Goal: Transaction & Acquisition: Purchase product/service

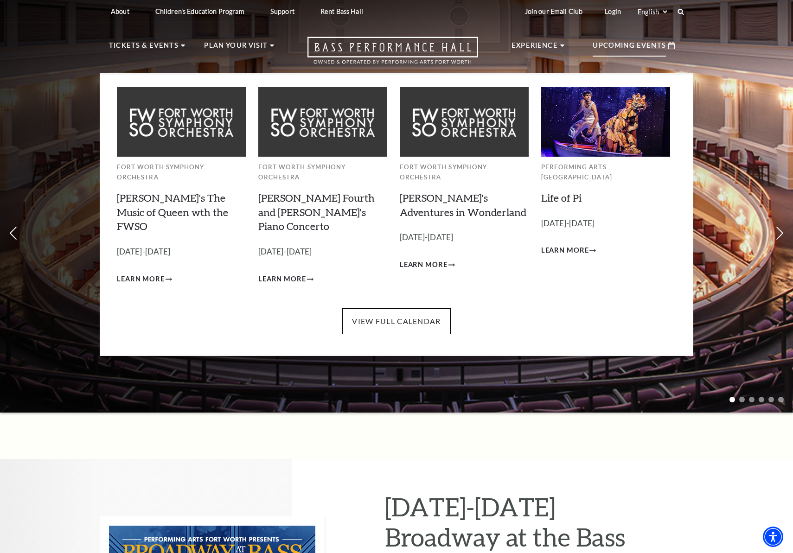
click at [645, 50] on p "Upcoming Events" at bounding box center [629, 48] width 73 height 17
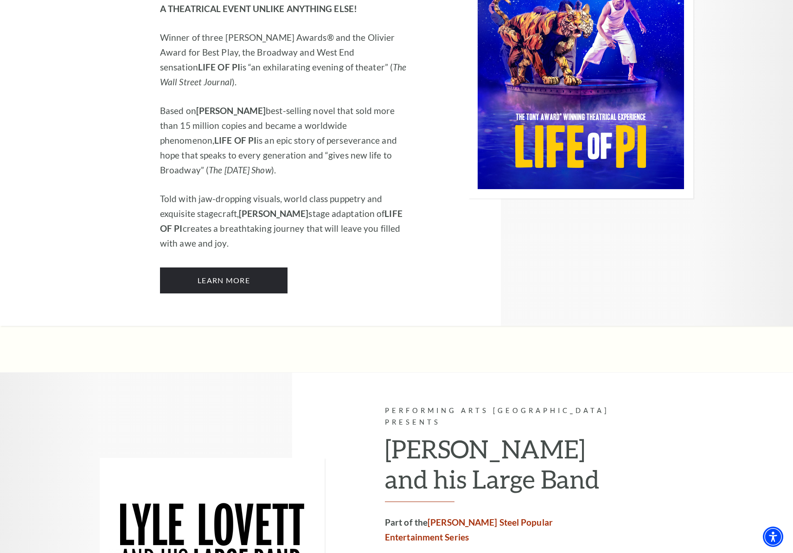
scroll to position [1362, 0]
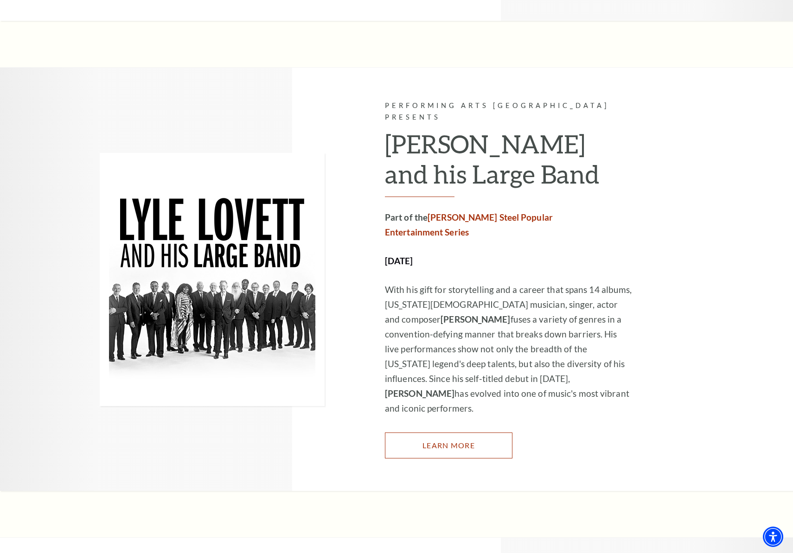
click at [423, 433] on link "Learn More" at bounding box center [449, 446] width 128 height 26
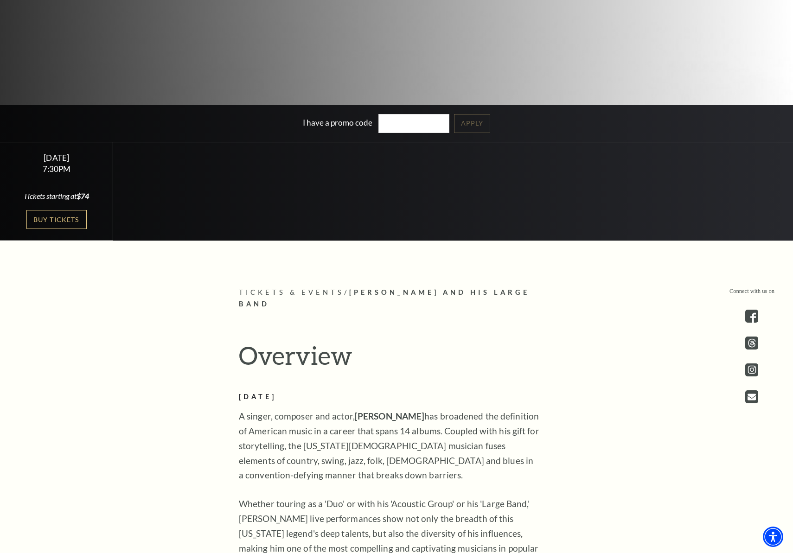
scroll to position [342, 0]
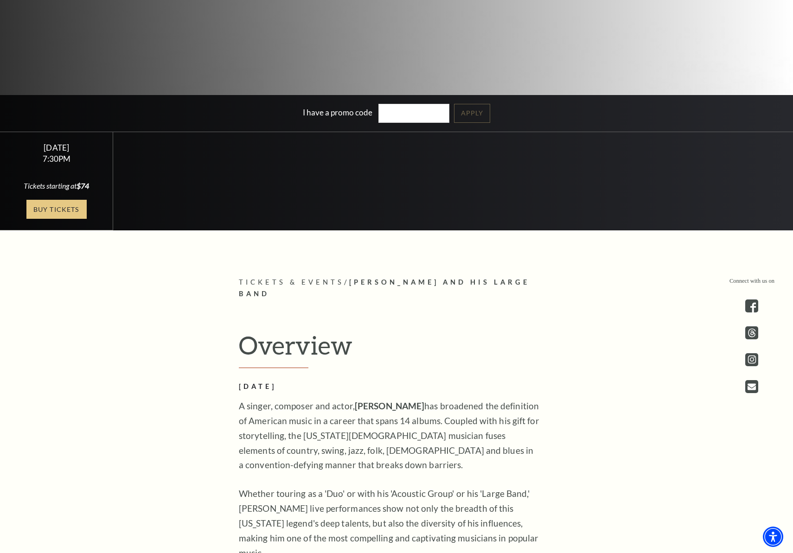
click at [60, 204] on link "Buy Tickets" at bounding box center [56, 209] width 60 height 19
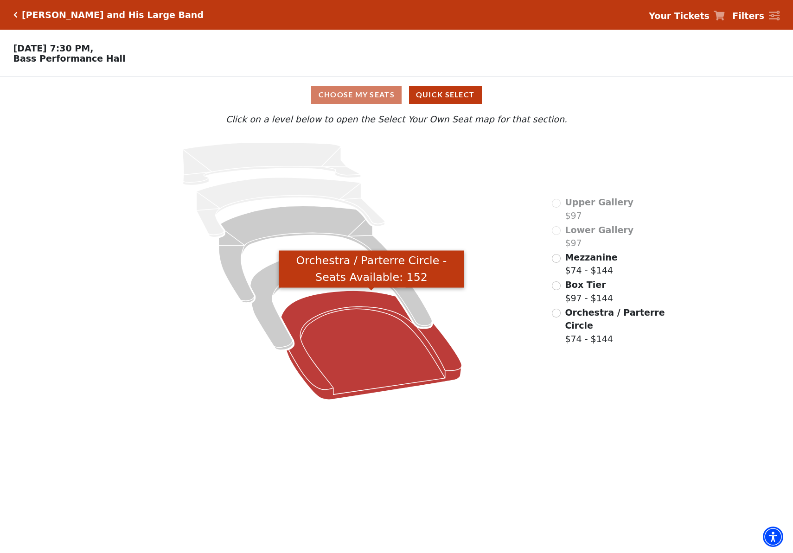
click at [354, 326] on icon "Orchestra / Parterre Circle - Seats Available: 152" at bounding box center [371, 345] width 181 height 109
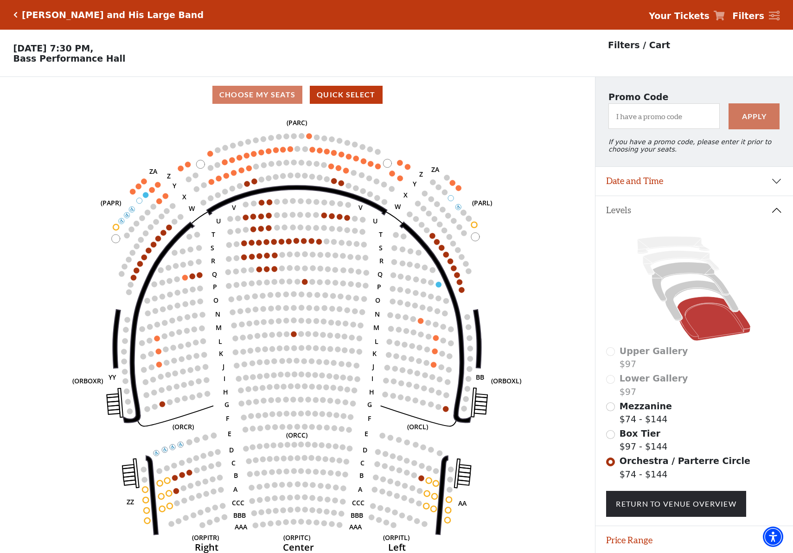
click at [697, 17] on strong "Your Tickets" at bounding box center [679, 16] width 61 height 10
click at [555, 59] on p "Friday, October 17 at 7:30 PM, Bass Performance Hall" at bounding box center [297, 53] width 595 height 20
click at [14, 14] on icon "Click here to go back to filters" at bounding box center [15, 15] width 4 height 6
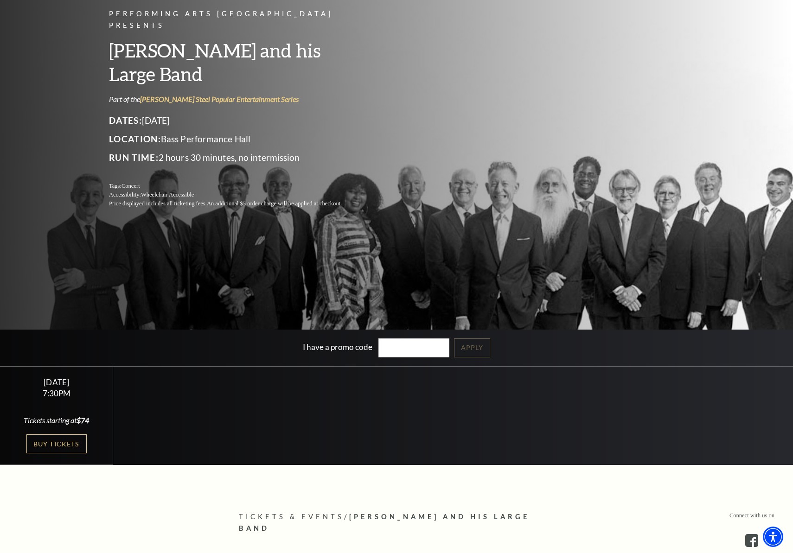
scroll to position [192, 0]
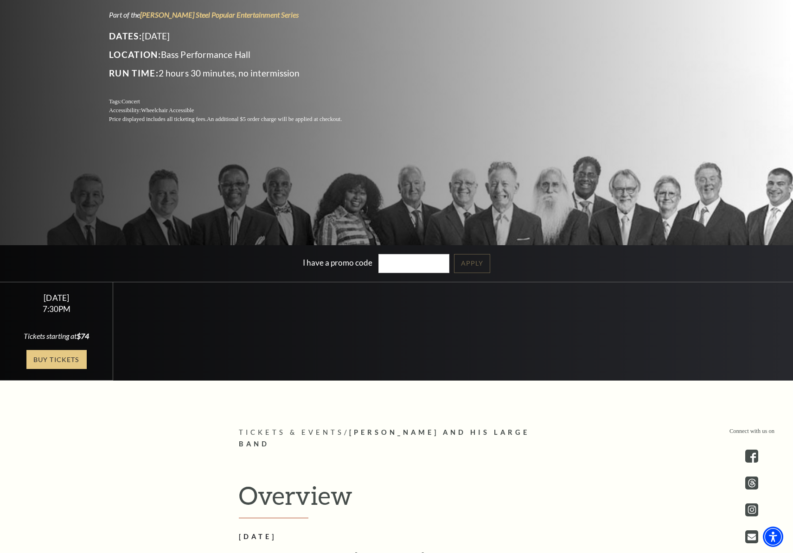
click at [63, 361] on link "Buy Tickets" at bounding box center [56, 359] width 60 height 19
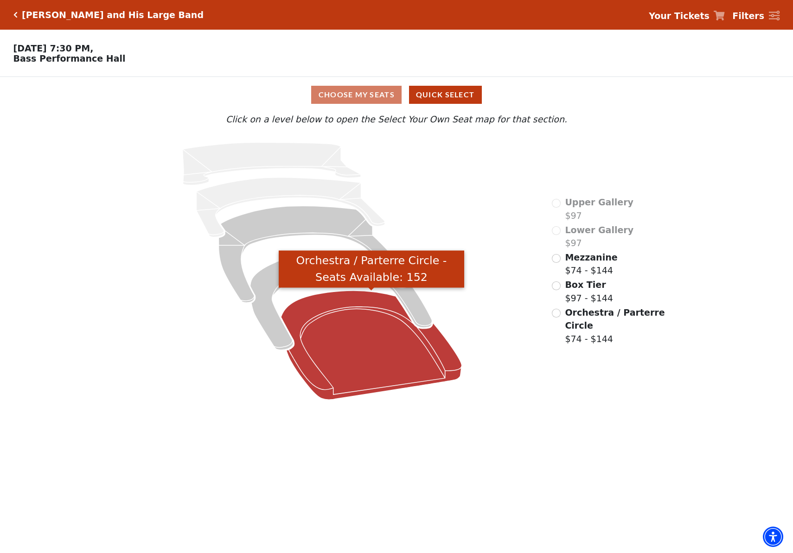
click at [348, 350] on icon "Orchestra / Parterre Circle - Seats Available: 152" at bounding box center [371, 345] width 181 height 109
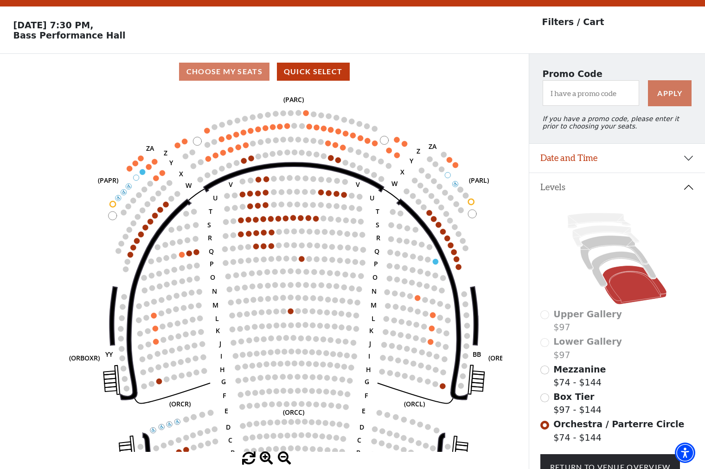
scroll to position [103, 0]
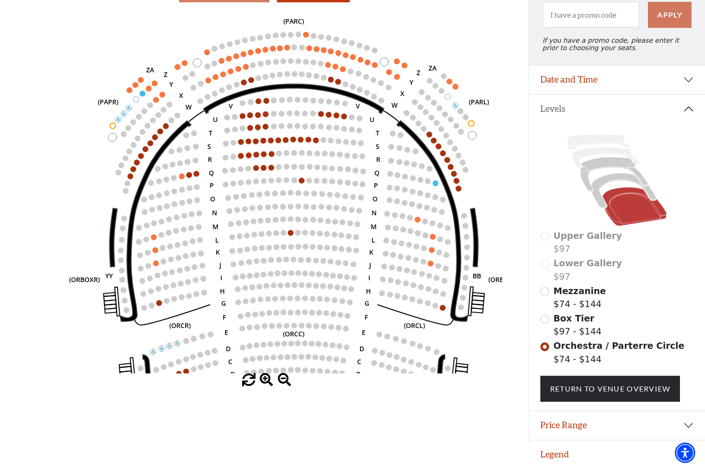
click at [284, 378] on span at bounding box center [284, 379] width 13 height 13
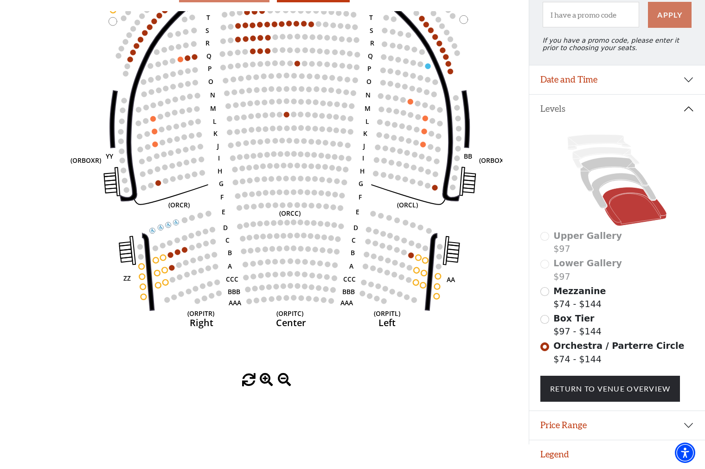
drag, startPoint x: 320, startPoint y: 257, endPoint x: 316, endPoint y: 138, distance: 118.4
click at [316, 138] on icon "Left (ORPITL) Right (ORPITR) Center (ORPITC) ZZ AA YY BB ZA ZA (ORCL) (ORCR) (O…" at bounding box center [264, 192] width 476 height 362
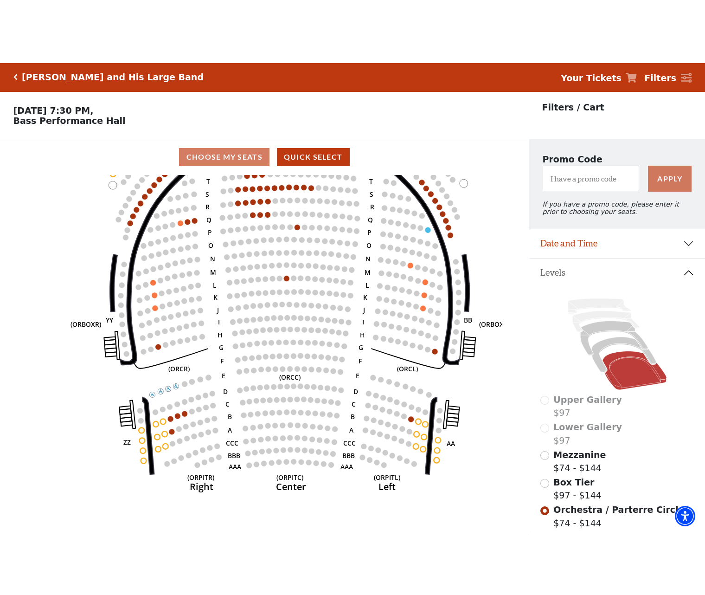
scroll to position [0, 0]
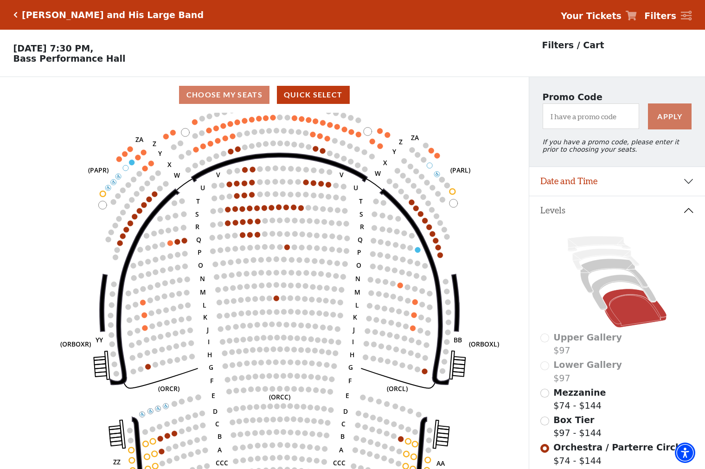
drag, startPoint x: 334, startPoint y: 180, endPoint x: 324, endPoint y: 262, distance: 82.7
click at [324, 262] on circle at bounding box center [322, 261] width 6 height 6
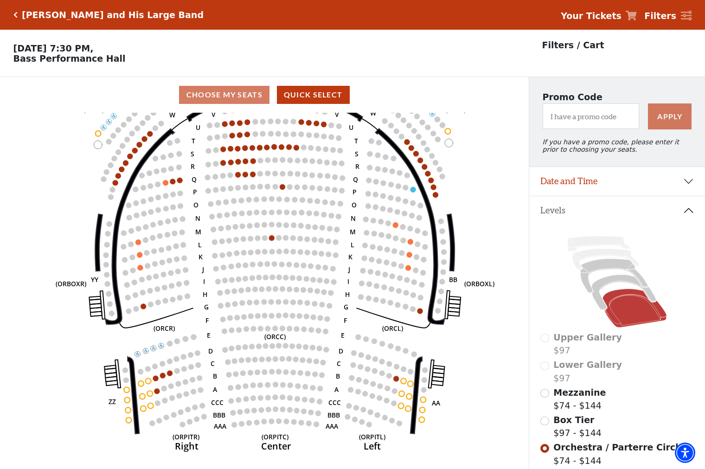
drag, startPoint x: 274, startPoint y: 288, endPoint x: 269, endPoint y: 254, distance: 33.7
click at [269, 254] on icon "Left (ORPITL) Right (ORPITR) Center (ORPITC) ZZ AA YY BB ZA ZA (ORCL) (ORCR) (O…" at bounding box center [264, 294] width 476 height 362
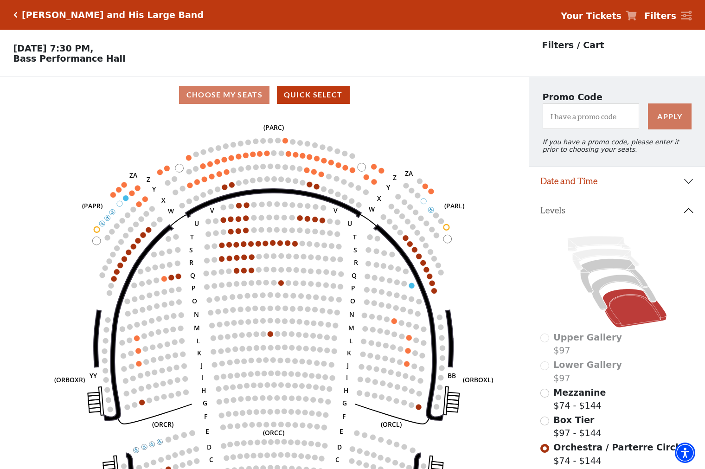
drag, startPoint x: 326, startPoint y: 278, endPoint x: 328, endPoint y: 336, distance: 58.0
click at [324, 363] on circle at bounding box center [324, 364] width 6 height 6
